Goal: Ask a question

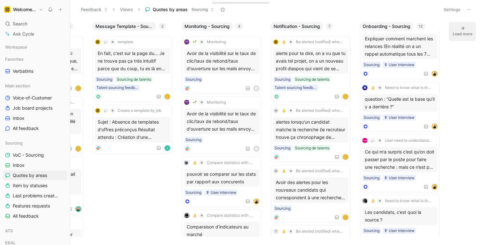
scroll to position [478, 0]
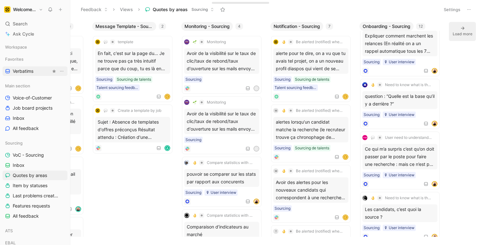
click at [21, 73] on span "Verbatims" at bounding box center [23, 71] width 21 height 6
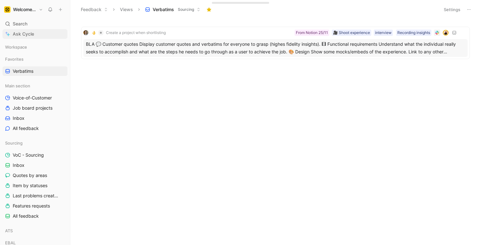
click at [29, 34] on span "Ask Cycle" at bounding box center [23, 34] width 21 height 8
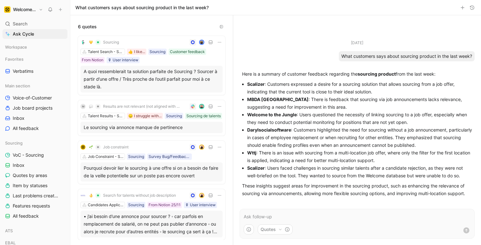
drag, startPoint x: 243, startPoint y: 73, endPoint x: 449, endPoint y: 204, distance: 244.9
click at [449, 204] on div "Aug 27, 2025 What customers says about sourcing product in the last week? Here …" at bounding box center [357, 130] width 248 height 230
copy div "Here is a summary of customer feedback regarding the sourcing product from the …"
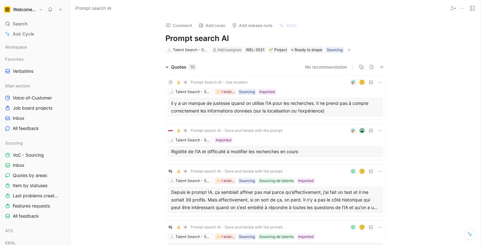
scroll to position [130, 0]
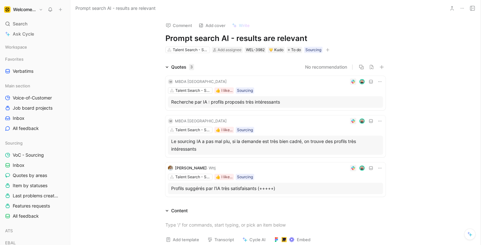
scroll to position [60, 0]
